Goal: Task Accomplishment & Management: Complete application form

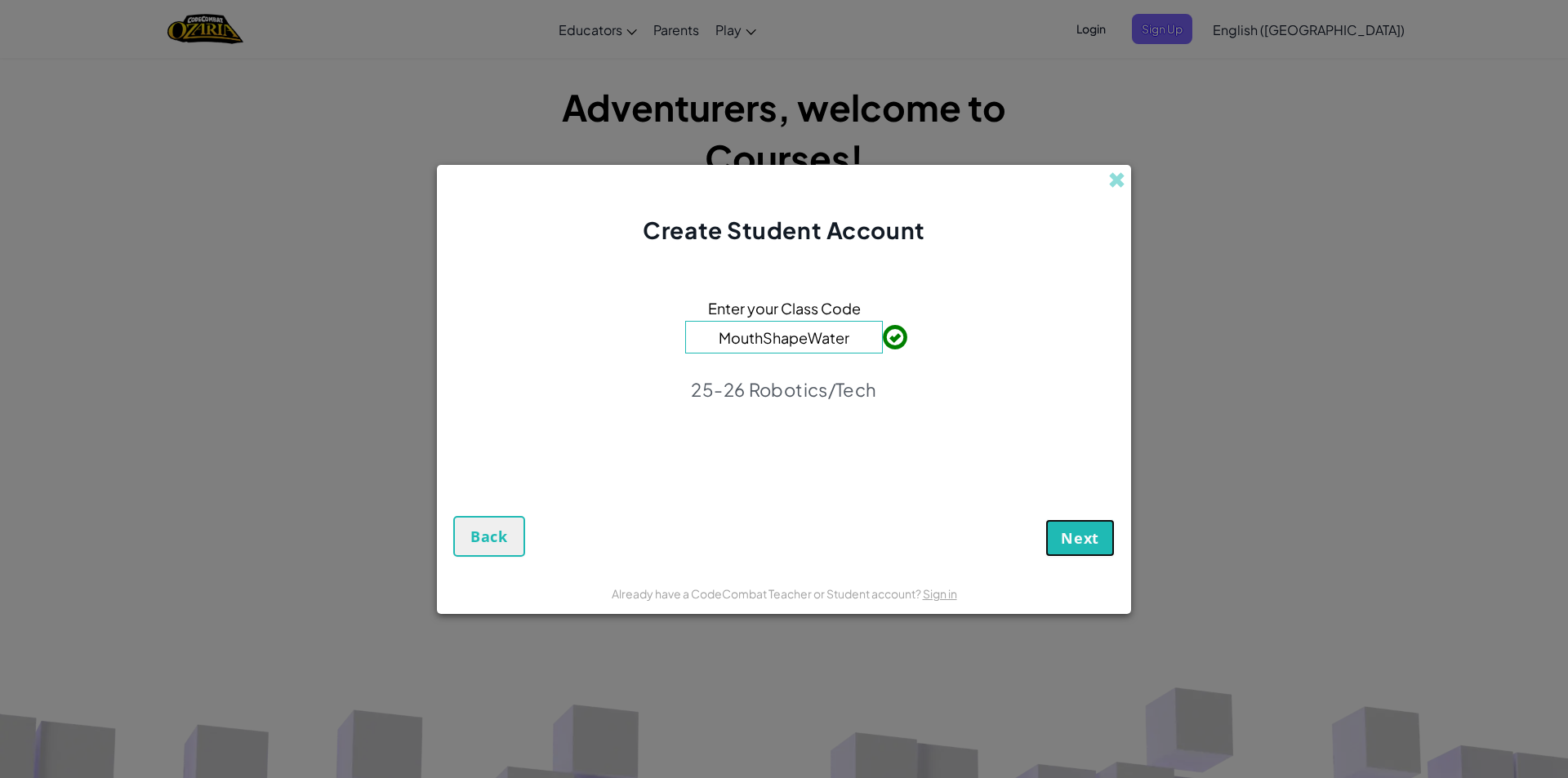
click at [1069, 538] on span "Next" at bounding box center [1079, 538] width 38 height 20
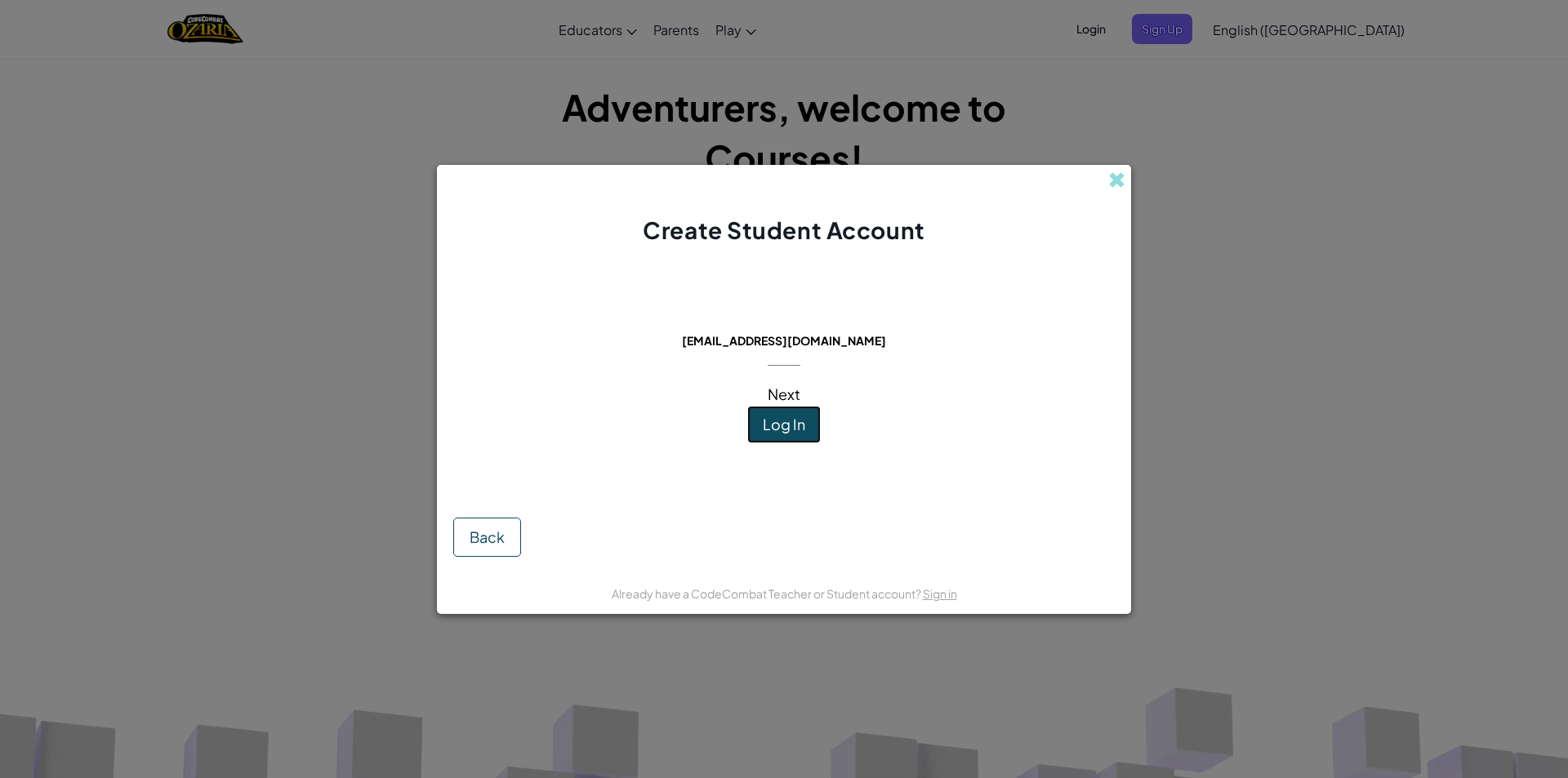
click at [785, 430] on span "Log In" at bounding box center [784, 423] width 43 height 19
